Goal: Information Seeking & Learning: Learn about a topic

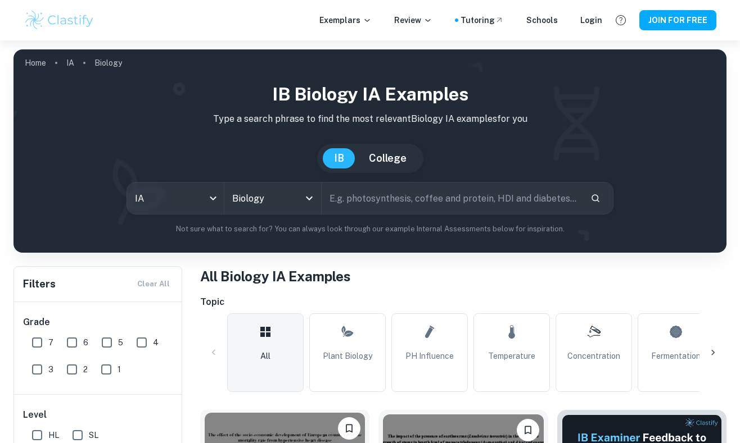
scroll to position [95, 0]
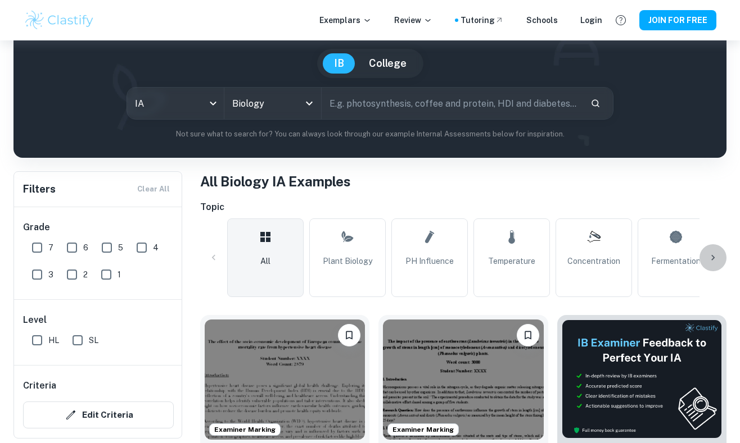
click at [716, 258] on icon at bounding box center [712, 257] width 11 height 11
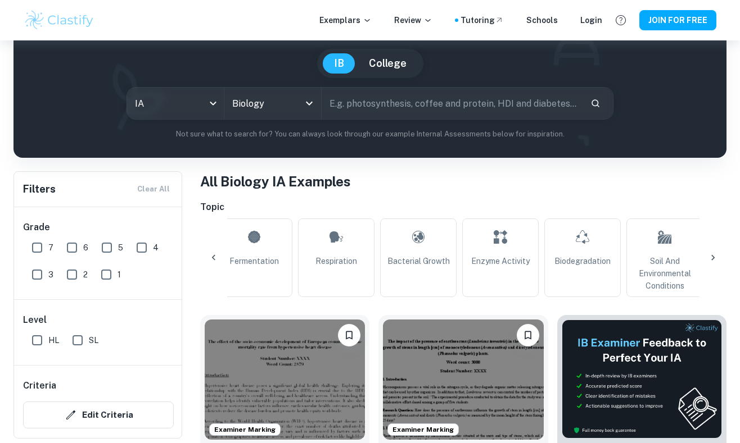
scroll to position [0, 452]
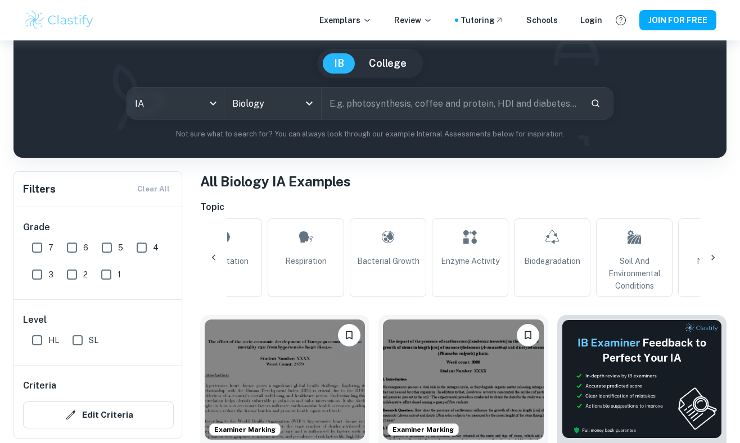
click at [210, 258] on icon at bounding box center [213, 257] width 11 height 11
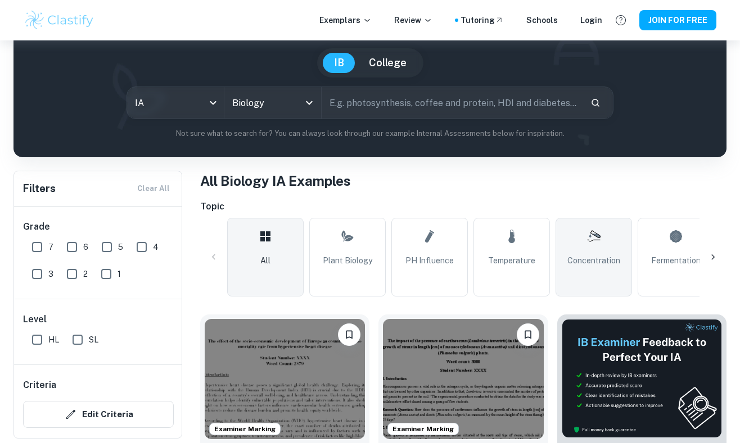
scroll to position [97, 0]
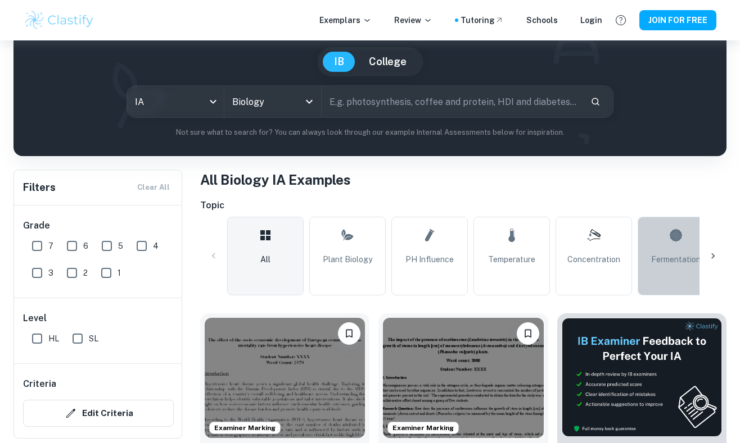
click at [655, 265] on span "Fermentation" at bounding box center [675, 259] width 49 height 12
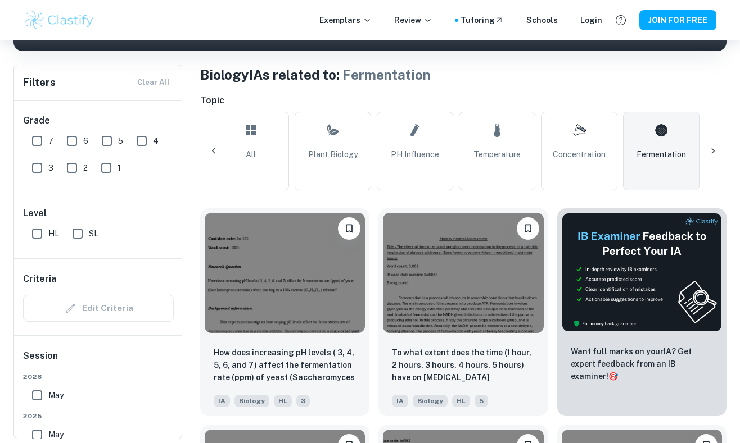
scroll to position [203, 0]
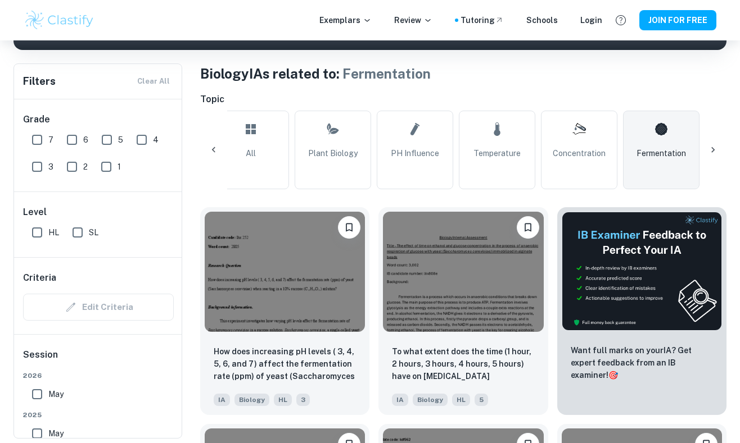
click at [707, 149] on icon at bounding box center [712, 149] width 11 height 11
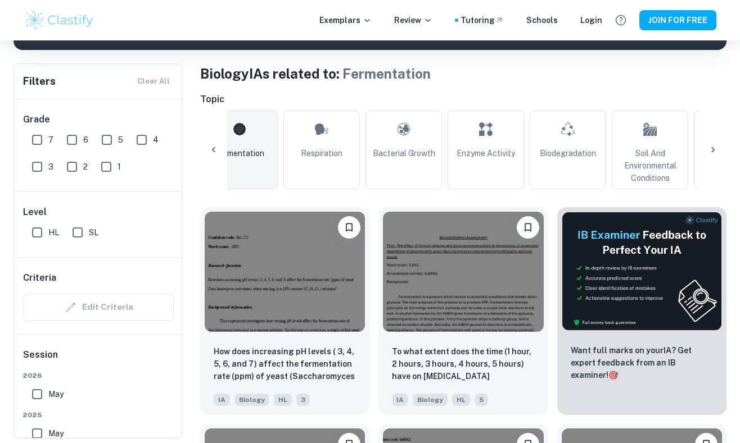
scroll to position [0, 466]
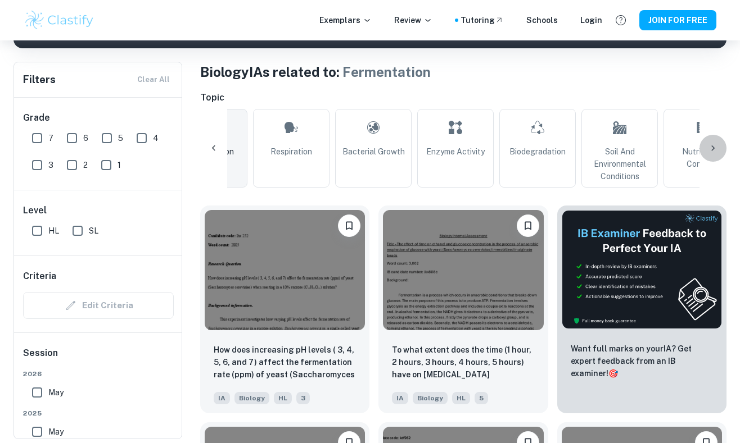
click at [715, 148] on icon at bounding box center [712, 148] width 11 height 11
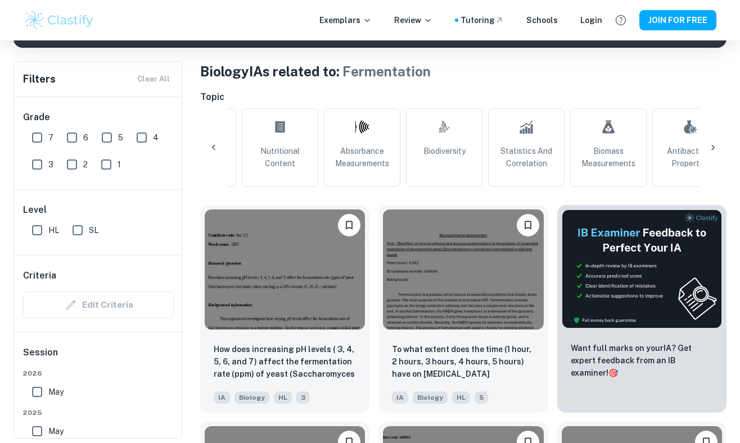
scroll to position [0, 918]
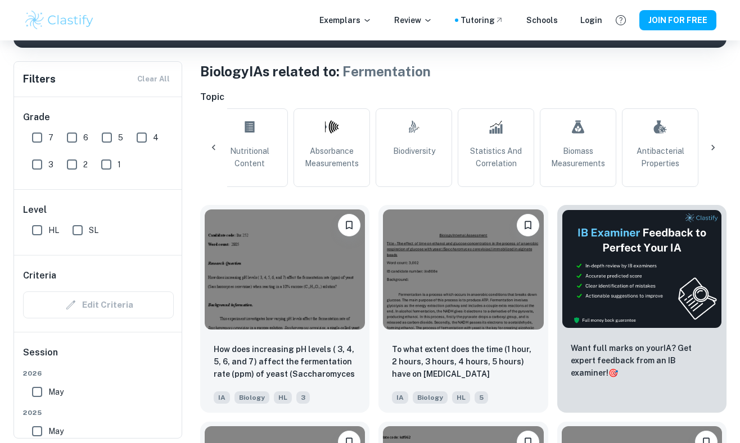
click at [210, 142] on div at bounding box center [213, 147] width 27 height 27
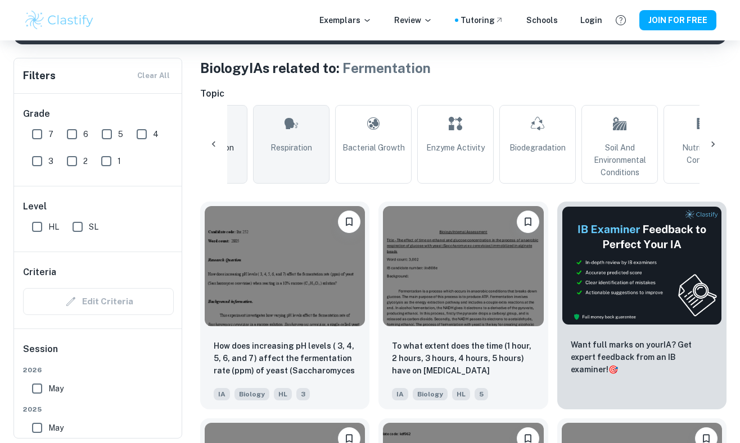
scroll to position [210, 0]
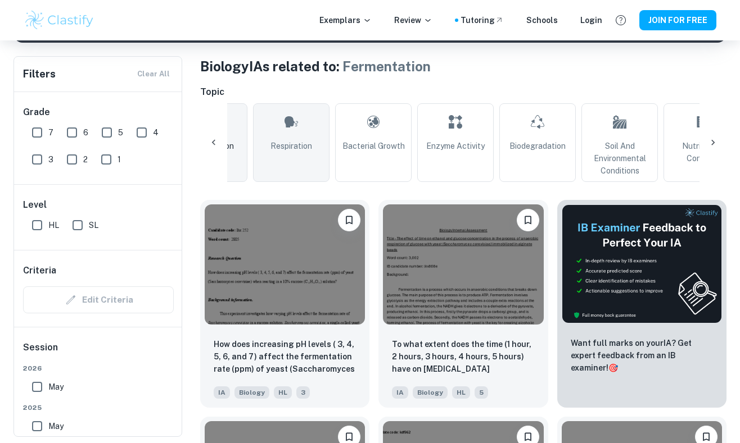
click at [273, 157] on link "Respiration" at bounding box center [291, 142] width 76 height 79
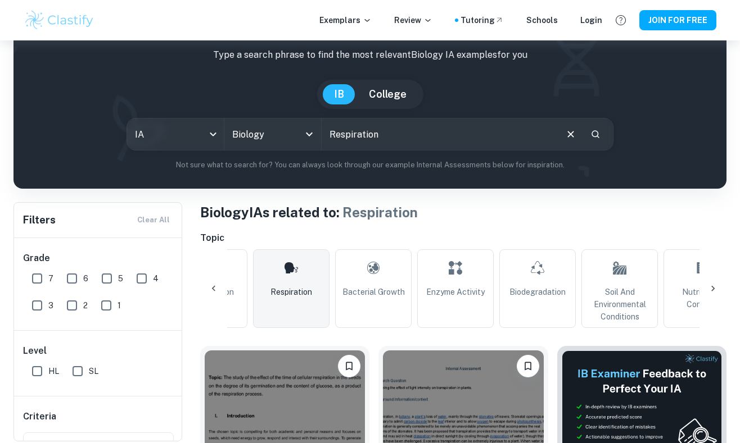
scroll to position [67, 0]
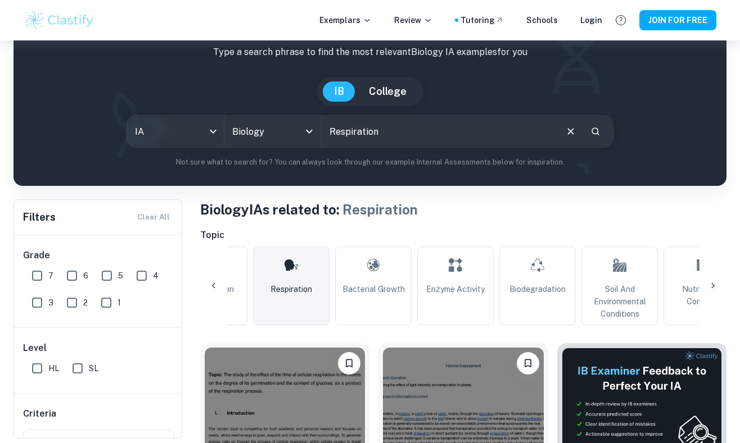
click at [214, 284] on icon at bounding box center [213, 286] width 3 height 6
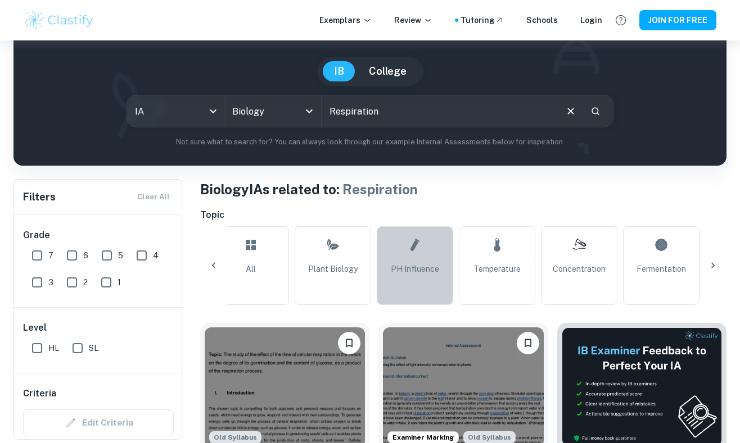
scroll to position [88, 0]
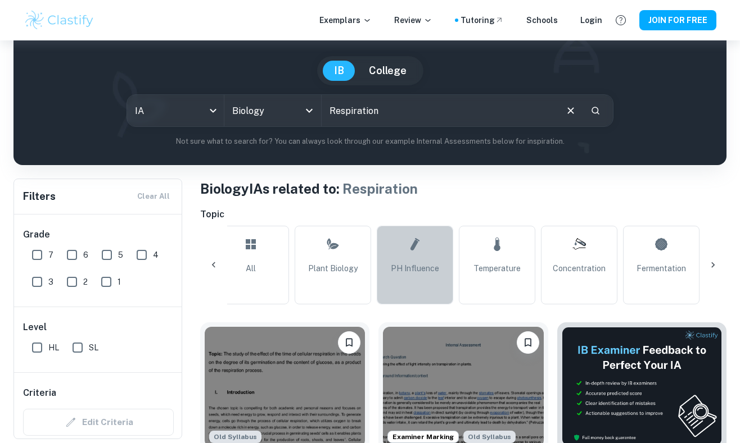
click at [401, 287] on link "pH Influence" at bounding box center [415, 265] width 76 height 79
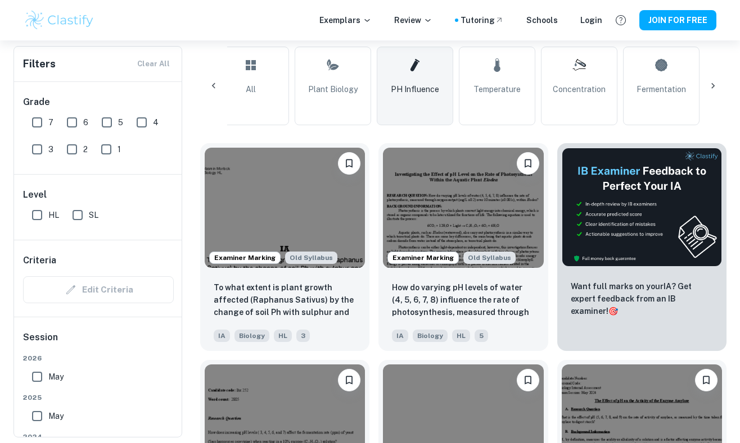
scroll to position [255, 0]
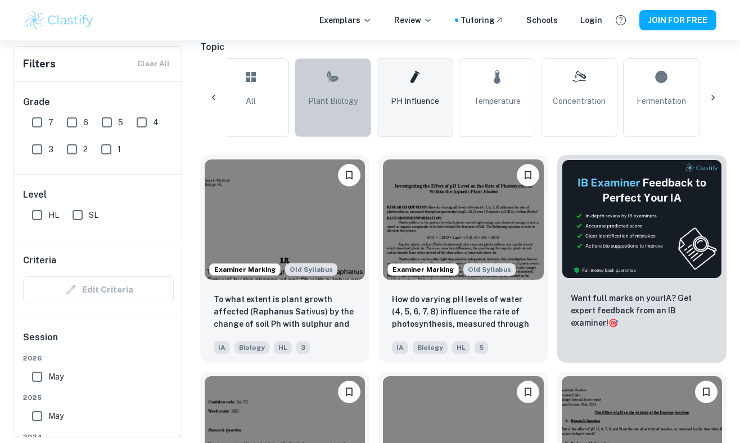
click at [332, 83] on icon at bounding box center [332, 77] width 13 height 27
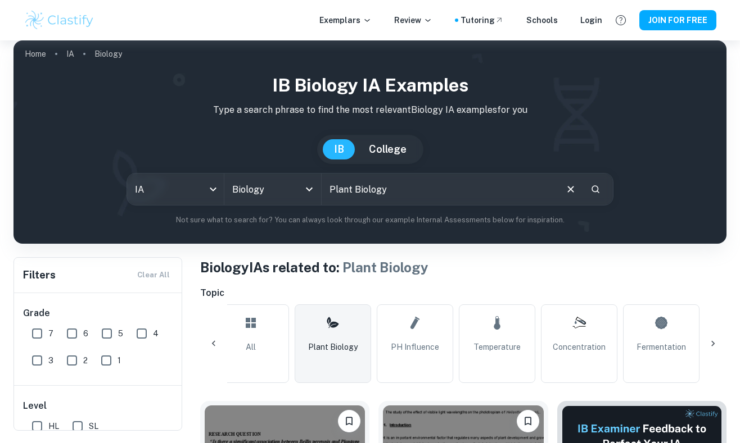
click at [708, 350] on div at bounding box center [712, 343] width 27 height 27
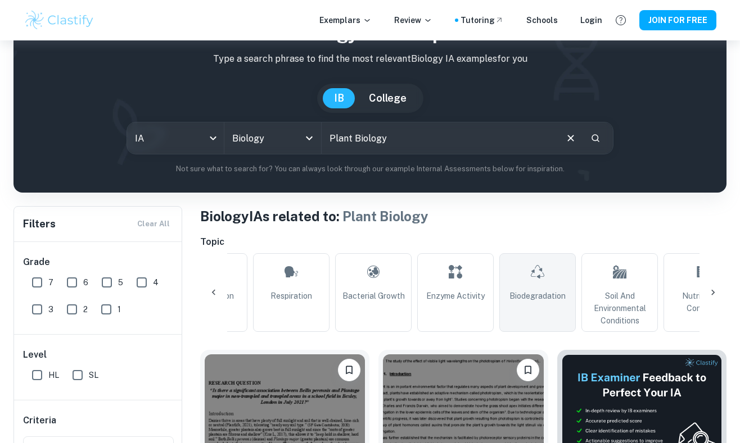
scroll to position [88, 0]
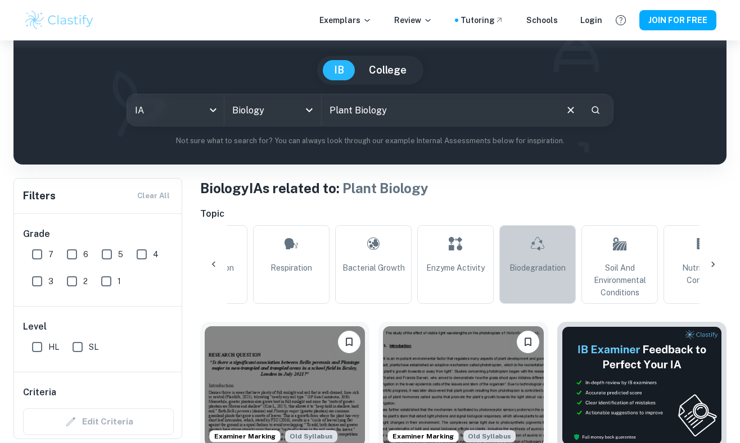
click at [533, 282] on link "Biodegradation" at bounding box center [537, 264] width 76 height 79
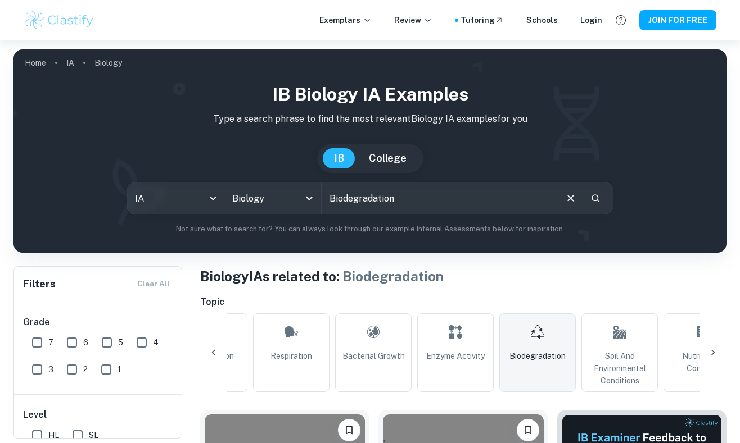
click at [715, 352] on icon at bounding box center [712, 352] width 11 height 11
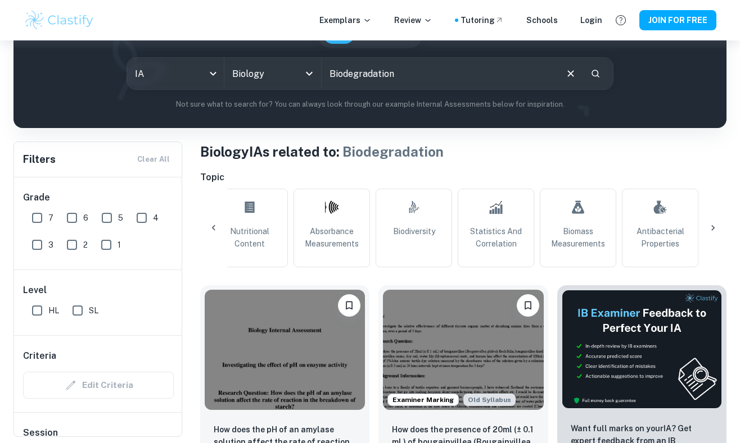
scroll to position [121, 0]
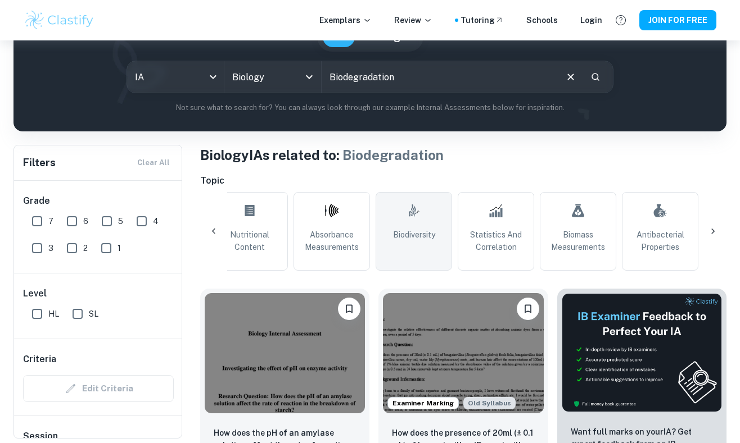
click at [379, 242] on link ".biodiversity_svg__aa6b3b50-48e0-424a-ba62-957e11230d50{fill:none;stroke:#000;s…" at bounding box center [413, 231] width 76 height 79
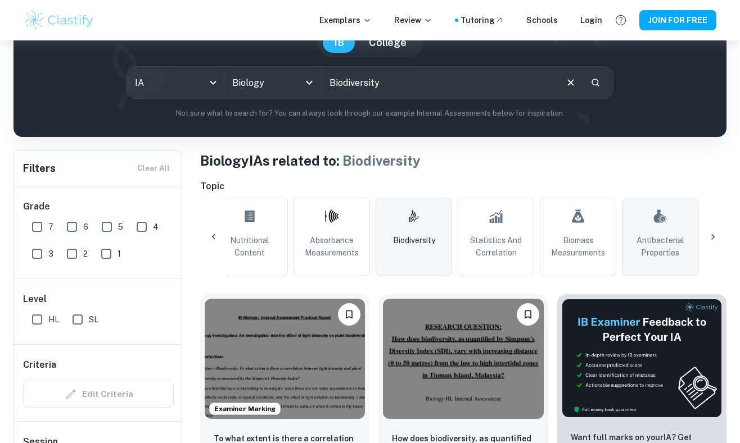
scroll to position [191, 0]
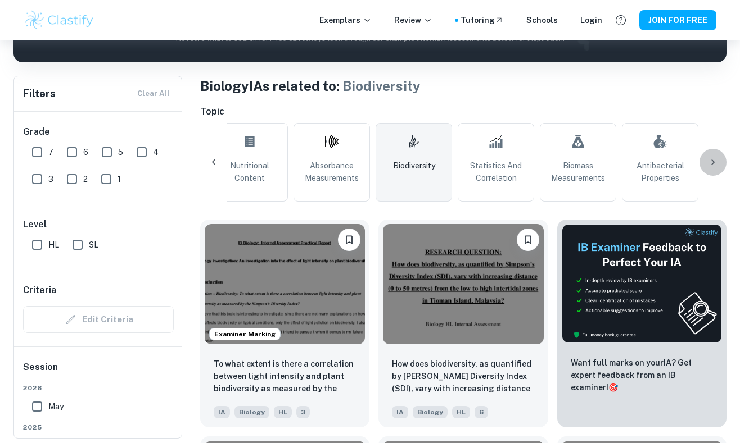
click at [711, 167] on icon at bounding box center [712, 162] width 11 height 11
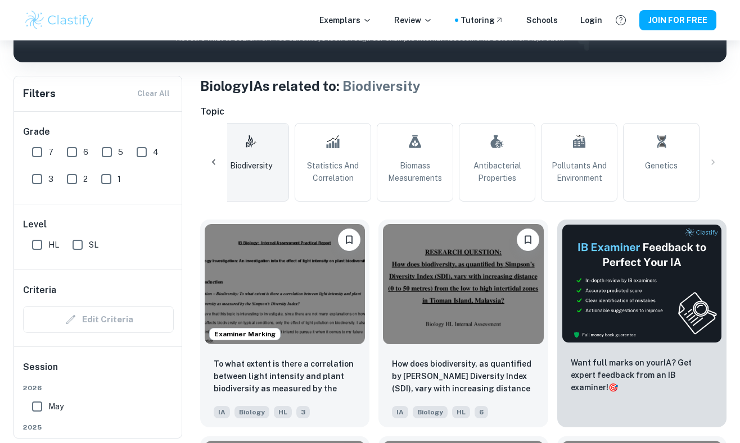
scroll to position [0, 1081]
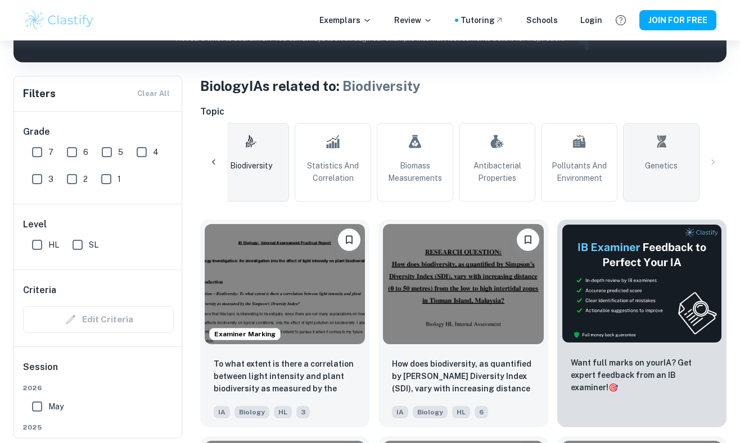
click at [645, 173] on link "Genetics" at bounding box center [661, 162] width 76 height 79
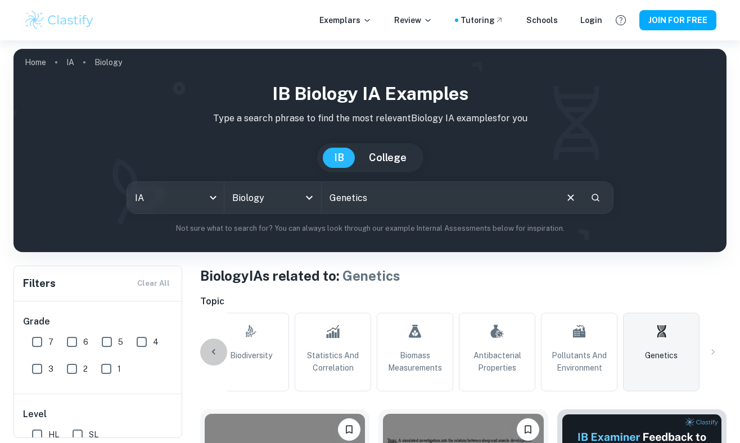
click at [214, 351] on icon at bounding box center [213, 352] width 11 height 11
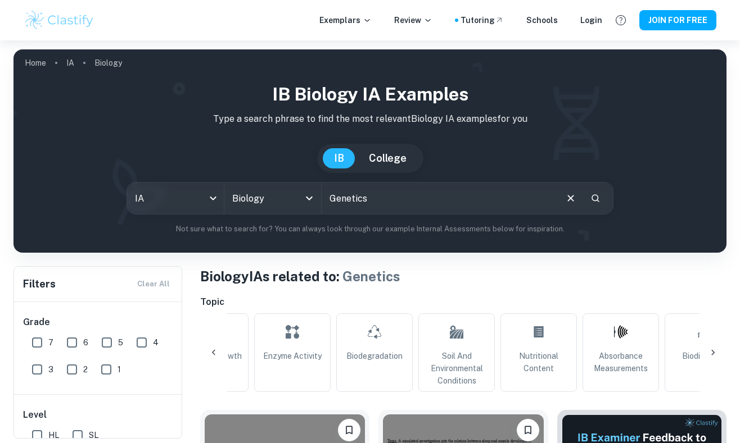
click at [214, 350] on icon at bounding box center [213, 353] width 3 height 6
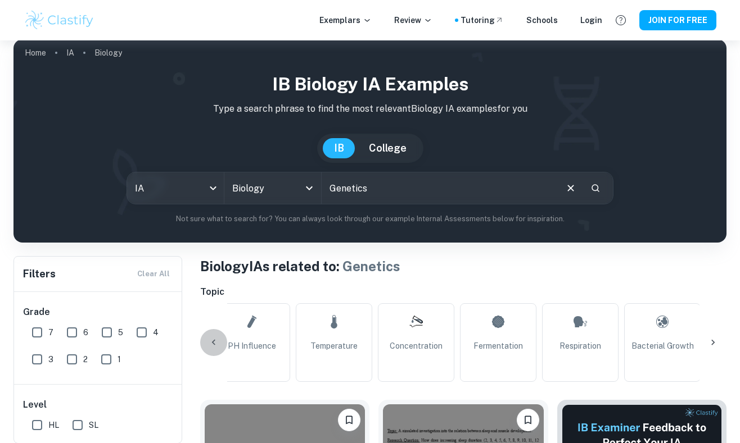
scroll to position [10, 0]
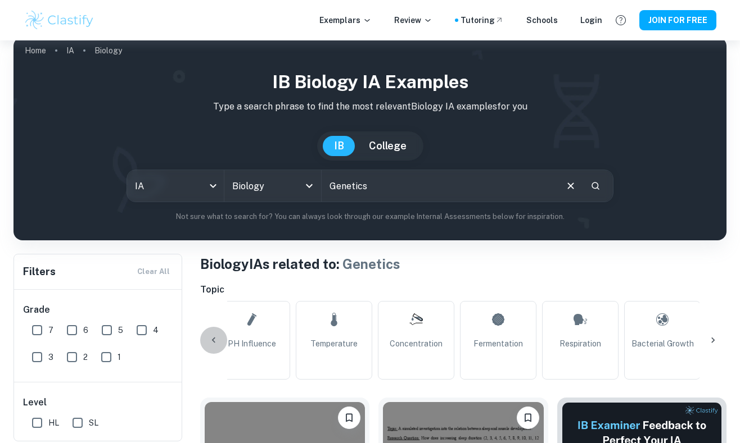
click at [210, 346] on div at bounding box center [213, 340] width 27 height 27
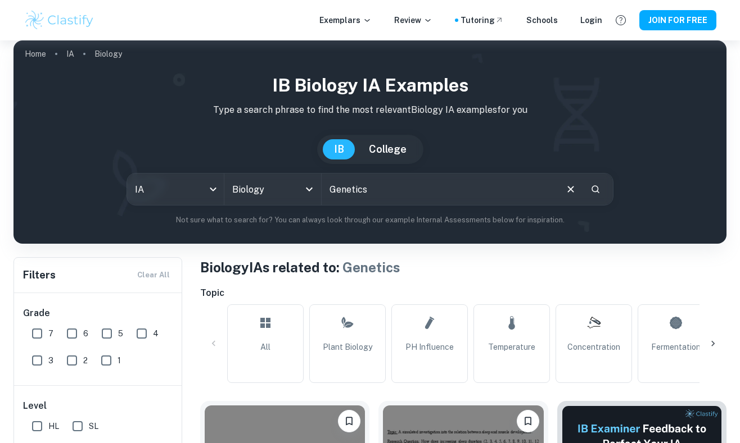
scroll to position [113, 0]
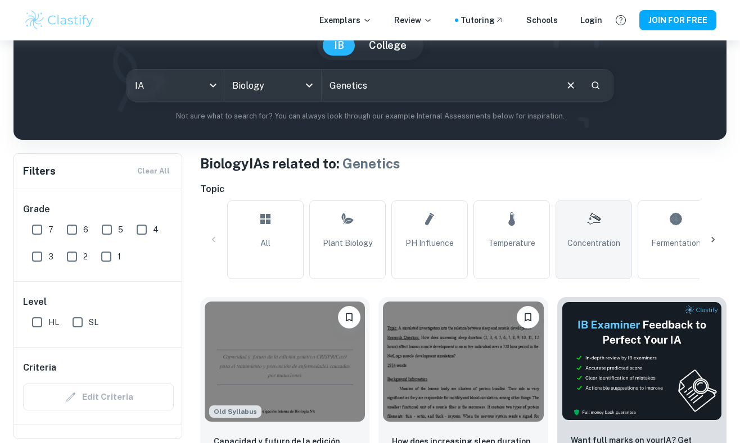
click at [575, 260] on link "Concentration" at bounding box center [593, 240] width 76 height 79
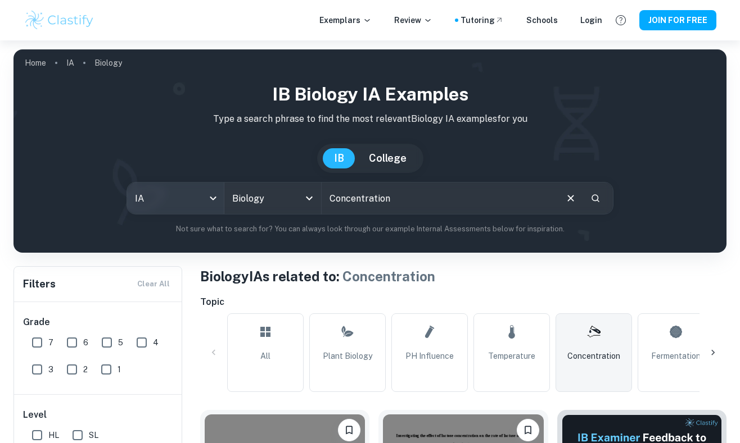
scroll to position [90, 0]
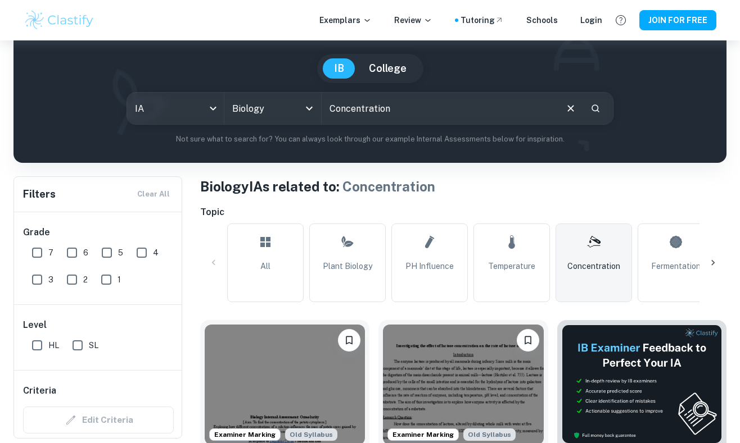
click at [709, 261] on icon at bounding box center [712, 262] width 11 height 11
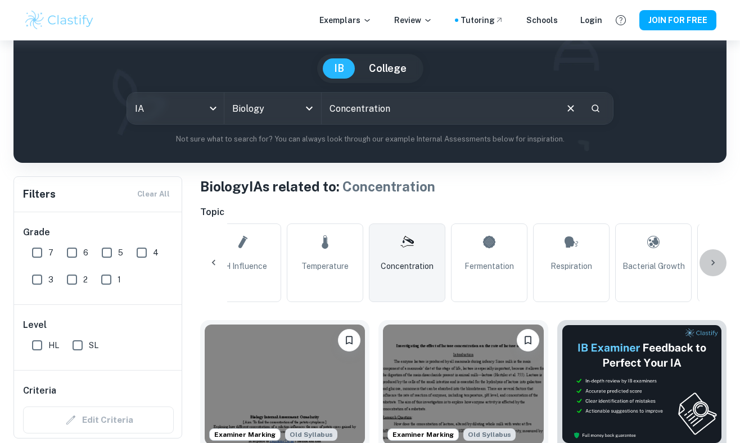
click at [709, 261] on icon at bounding box center [712, 262] width 11 height 11
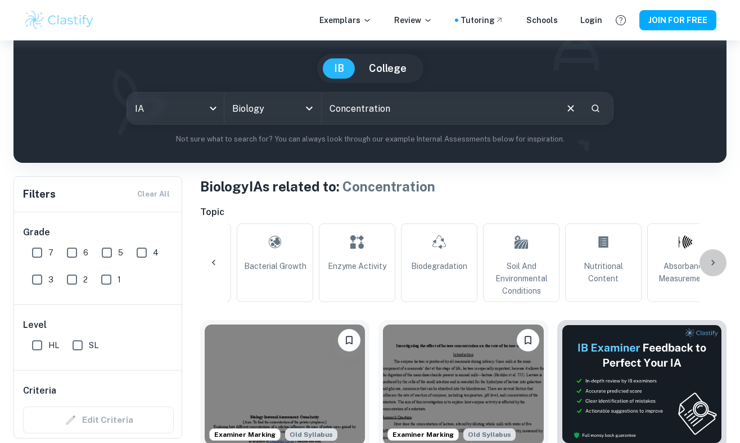
click at [709, 261] on icon at bounding box center [712, 262] width 11 height 11
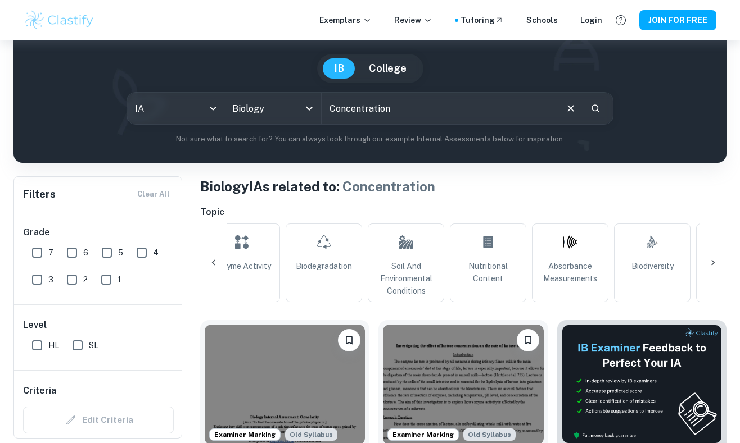
click at [709, 261] on icon at bounding box center [712, 262] width 11 height 11
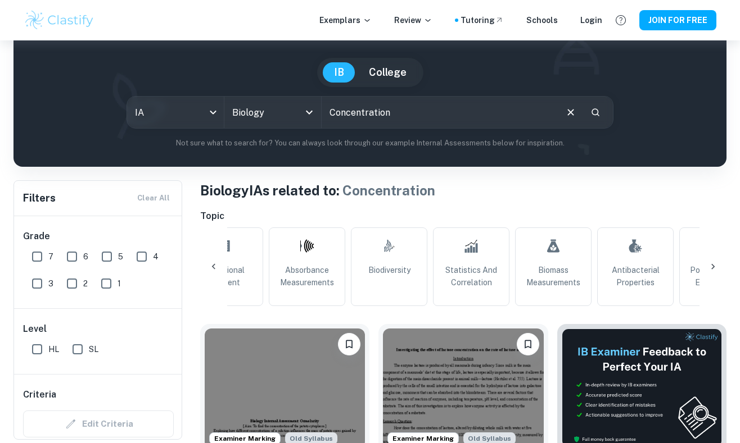
scroll to position [85, 0]
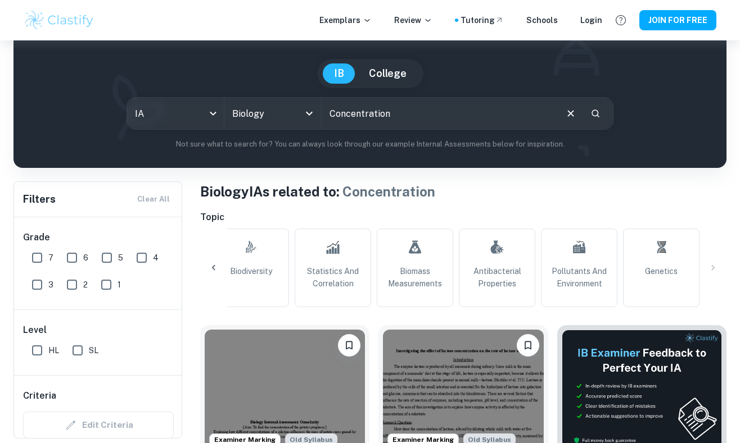
click at [491, 276] on span "Antibacterial Properties" at bounding box center [497, 277] width 66 height 25
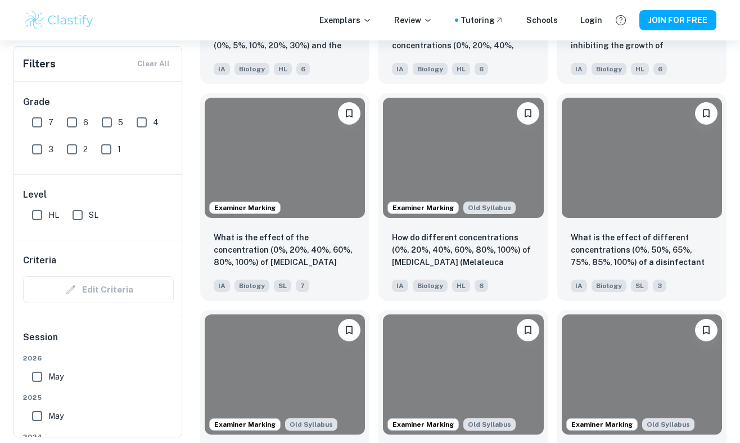
scroll to position [1186, 0]
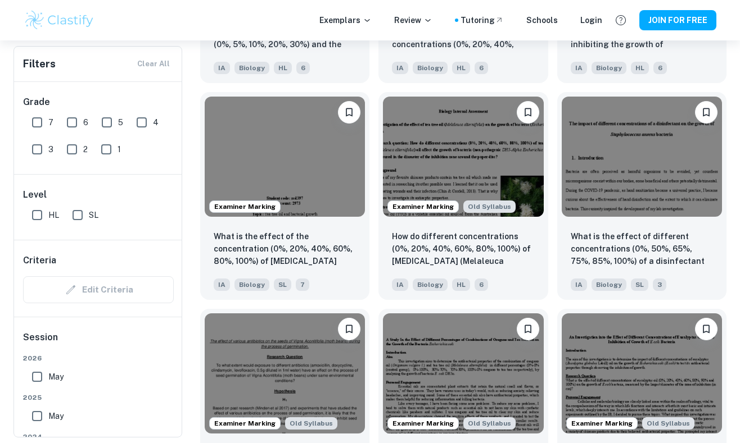
click at [370, 235] on div "Examiner Marking Old Syllabus How do different concentrations (0%, 20%, 40%, 60…" at bounding box center [458, 191] width 178 height 217
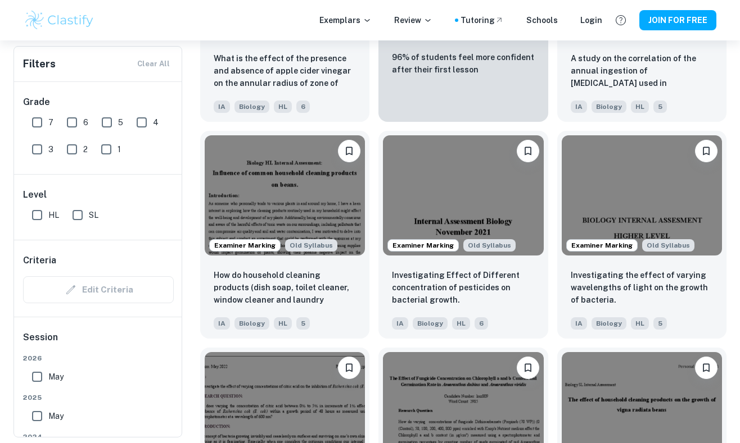
scroll to position [2014, 0]
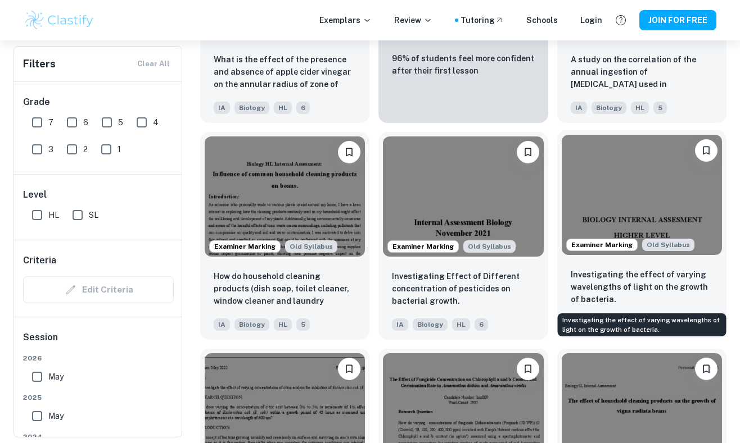
click at [631, 285] on p "Investigating the effect of varying wavelengths of light on the growth of bacte…" at bounding box center [641, 287] width 142 height 37
